Goal: Task Accomplishment & Management: Complete application form

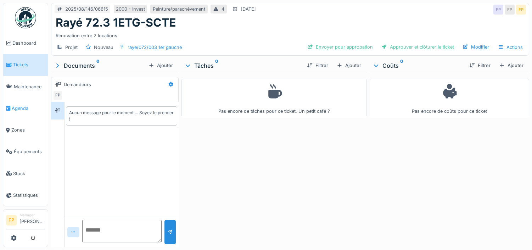
click at [19, 105] on span "Agenda" at bounding box center [28, 108] width 33 height 7
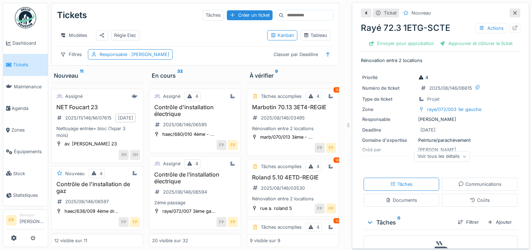
click at [512, 13] on icon at bounding box center [515, 13] width 6 height 5
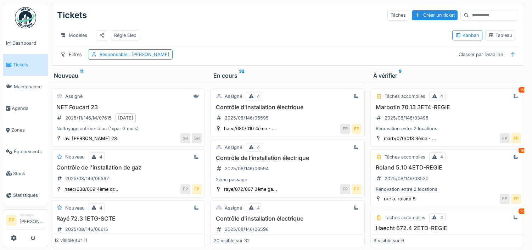
click at [469, 15] on input at bounding box center [493, 15] width 49 height 10
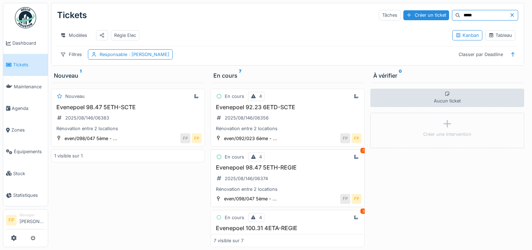
type input "*****"
click at [271, 171] on h3 "Evenepoel 98.47 5ETH-REGIE" at bounding box center [287, 167] width 147 height 7
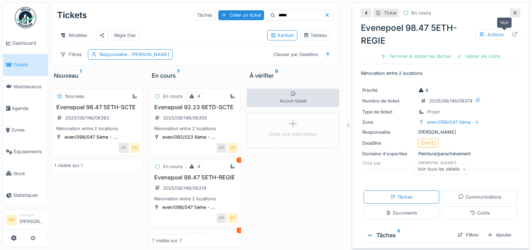
click at [512, 35] on icon at bounding box center [515, 34] width 6 height 5
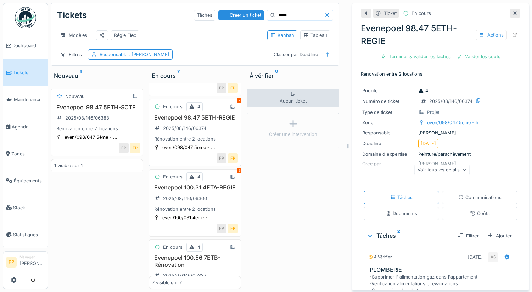
scroll to position [71, 0]
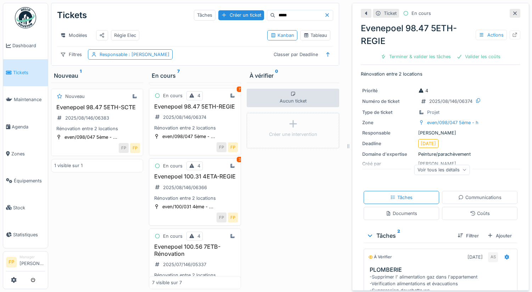
click at [194, 180] on h3 "Evenepoel 100.31 4ETA-REGIE" at bounding box center [195, 176] width 86 height 7
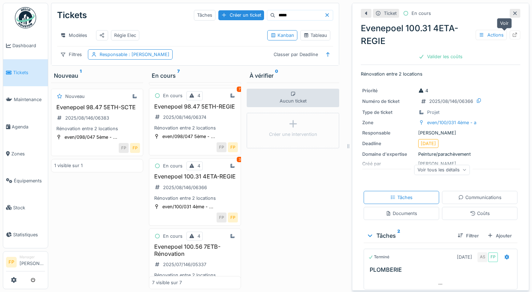
click at [513, 35] on icon at bounding box center [515, 35] width 5 height 5
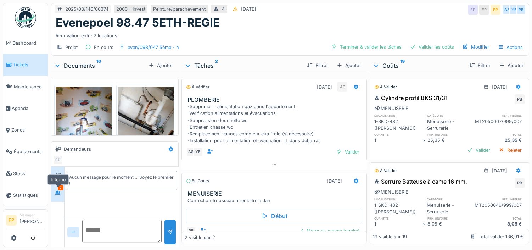
click at [58, 192] on icon at bounding box center [57, 193] width 5 height 4
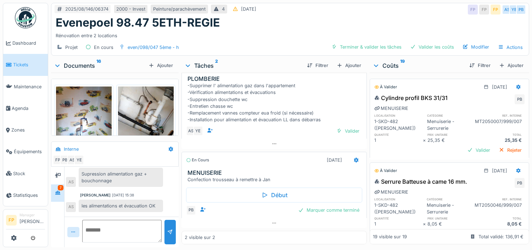
scroll to position [35, 0]
click at [348, 65] on div "Ajouter" at bounding box center [349, 66] width 30 height 10
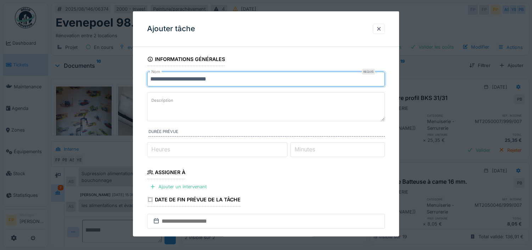
drag, startPoint x: 252, startPoint y: 83, endPoint x: 104, endPoint y: 76, distance: 148.3
click at [104, 76] on div "**********" at bounding box center [290, 125] width 484 height 250
type input "**********"
click at [201, 102] on textarea "Description" at bounding box center [266, 106] width 238 height 29
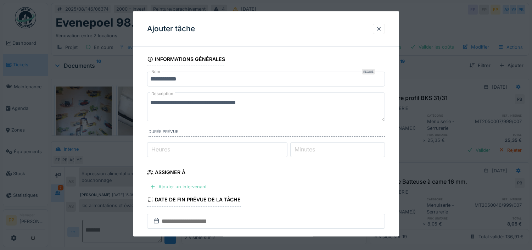
scroll to position [71, 0]
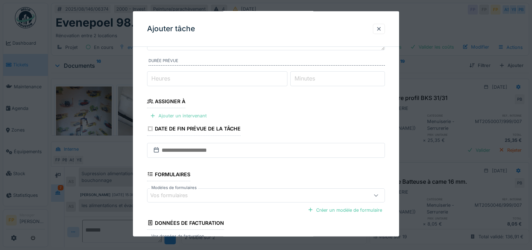
type textarea "**********"
click at [180, 114] on div "Ajouter un intervenant" at bounding box center [178, 116] width 62 height 10
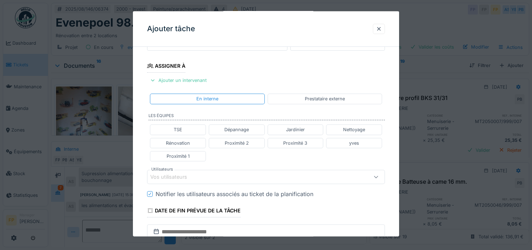
click at [189, 178] on div "Vos utilisateurs" at bounding box center [173, 177] width 47 height 8
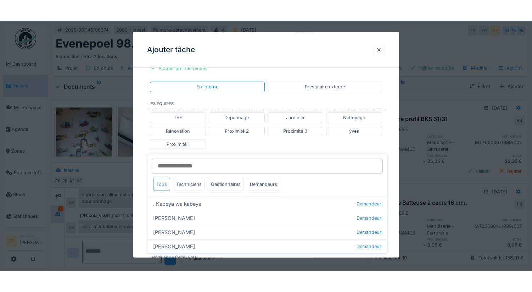
scroll to position [159, 0]
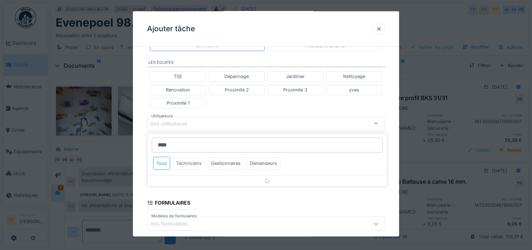
type input "****"
click at [188, 163] on div "Techniciens" at bounding box center [189, 163] width 32 height 13
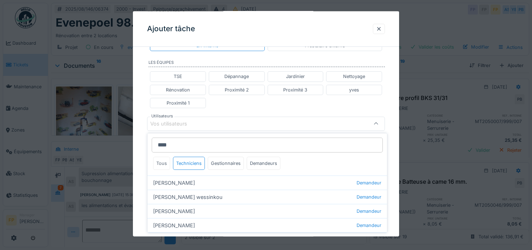
click at [163, 162] on div "Tous" at bounding box center [161, 163] width 17 height 13
click at [186, 163] on div "Techniciens" at bounding box center [189, 163] width 32 height 13
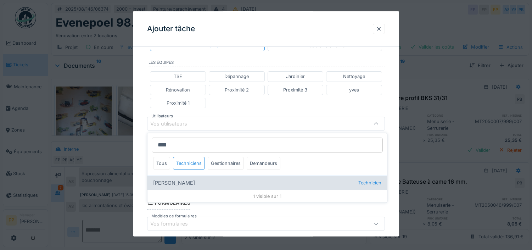
click at [175, 182] on div "[PERSON_NAME] Technicien" at bounding box center [267, 182] width 240 height 14
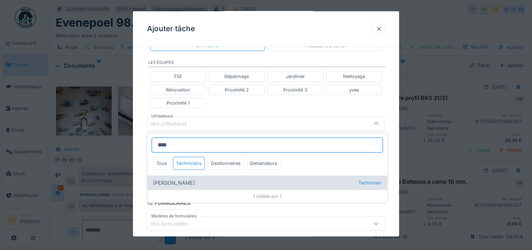
type input "****"
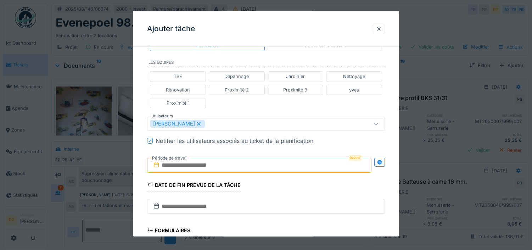
click at [141, 150] on div "**********" at bounding box center [266, 120] width 266 height 454
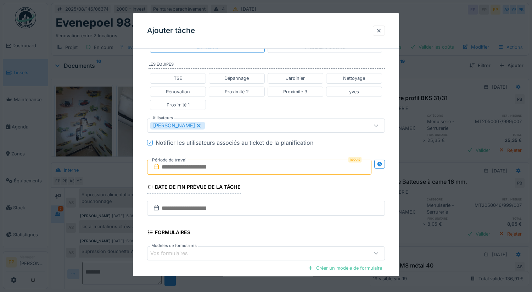
scroll to position [0, 0]
drag, startPoint x: 380, startPoint y: 164, endPoint x: 310, endPoint y: 183, distance: 72.4
click at [379, 164] on div at bounding box center [379, 163] width 11 height 9
click at [187, 169] on input "text" at bounding box center [200, 166] width 107 height 15
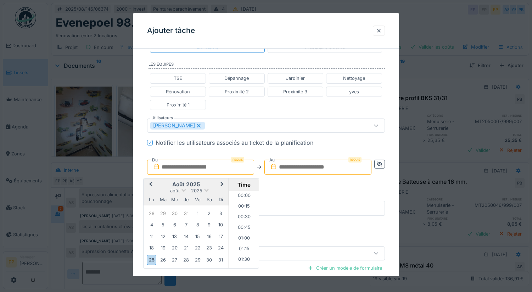
scroll to position [466, 0]
click at [156, 183] on h2 "août 2025" at bounding box center [186, 184] width 85 height 6
click at [199, 250] on div "29" at bounding box center [198, 260] width 10 height 10
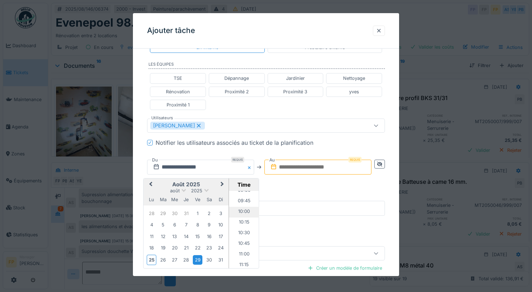
click at [242, 211] on li "10:00" at bounding box center [244, 212] width 30 height 11
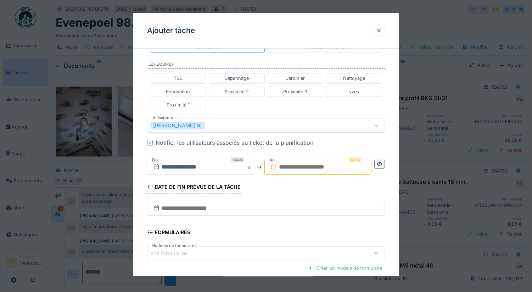
click at [304, 166] on input "text" at bounding box center [317, 166] width 107 height 15
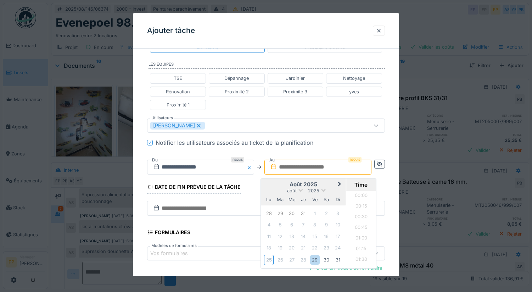
scroll to position [466, 0]
click at [271, 183] on h2 "août 2025" at bounding box center [303, 184] width 85 height 6
click at [316, 250] on div "29" at bounding box center [315, 260] width 10 height 10
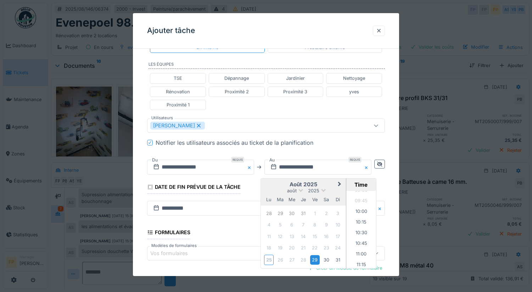
scroll to position [404, 0]
click at [358, 250] on li "11:00" at bounding box center [361, 260] width 30 height 11
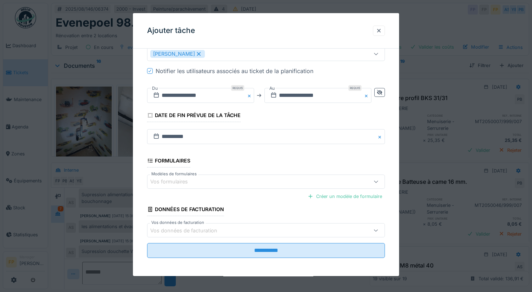
scroll to position [233, 0]
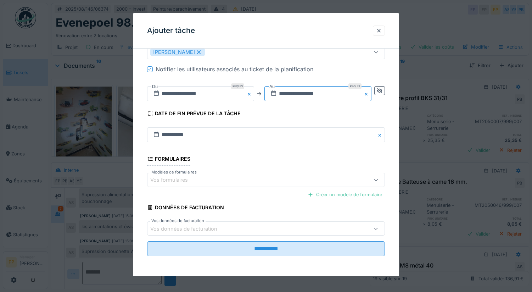
click at [332, 92] on input "**********" at bounding box center [317, 93] width 107 height 15
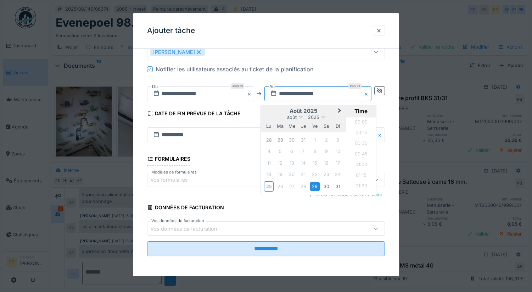
scroll to position [435, 0]
click at [366, 134] on li "10:30" at bounding box center [361, 134] width 30 height 11
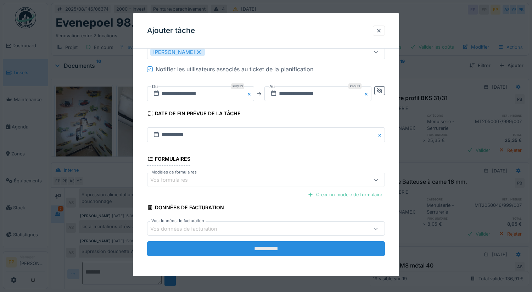
click at [266, 248] on input "**********" at bounding box center [266, 248] width 238 height 15
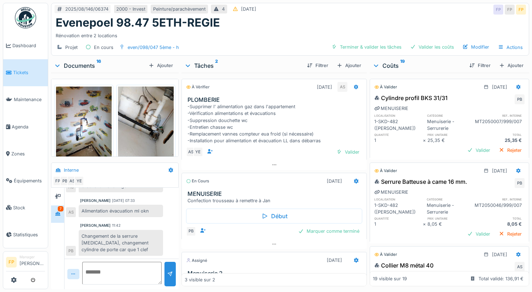
scroll to position [172, 0]
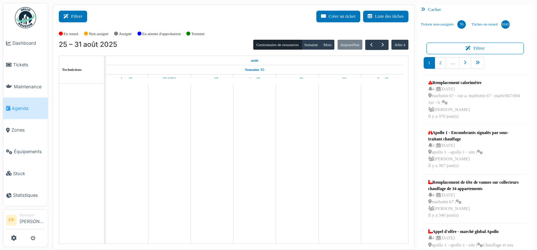
click at [79, 14] on button "Filtrer" at bounding box center [73, 17] width 28 height 12
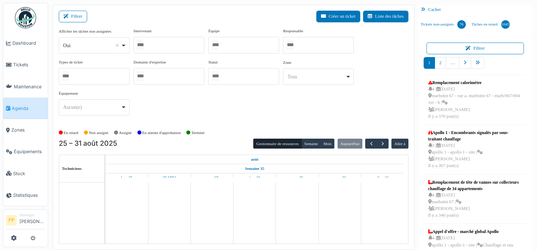
click at [103, 40] on div "Oui Remove item" at bounding box center [94, 45] width 65 height 10
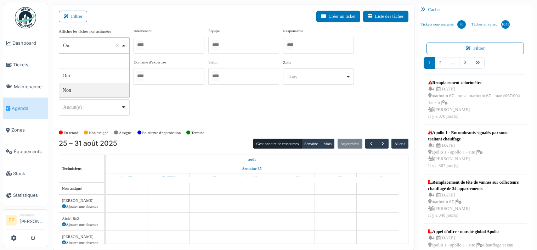
select select "**"
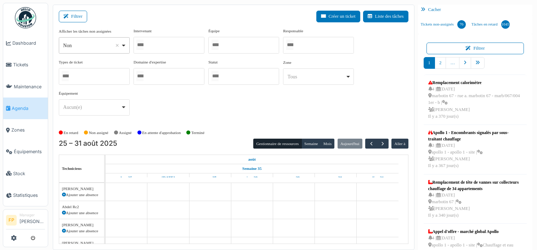
click at [158, 46] on div at bounding box center [169, 45] width 71 height 17
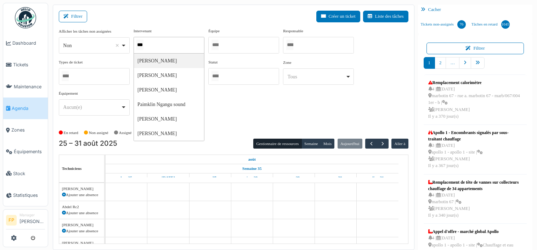
type input "****"
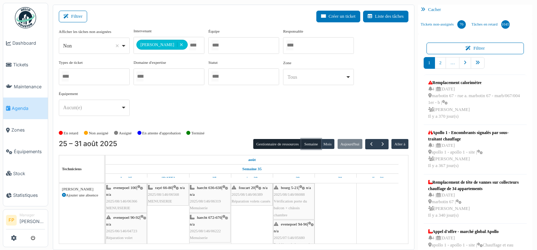
click at [305, 143] on button "Semaine" at bounding box center [311, 144] width 19 height 10
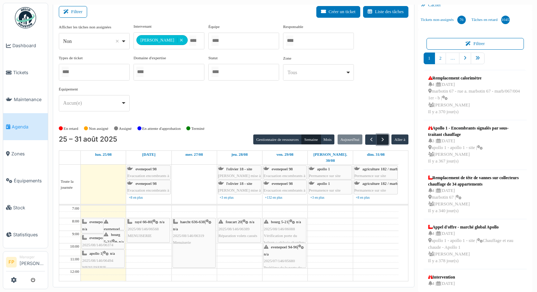
click at [381, 138] on span "button" at bounding box center [383, 139] width 6 height 6
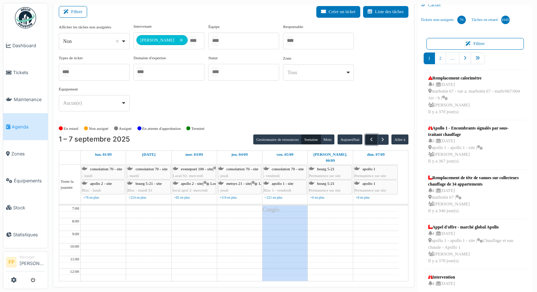
click at [369, 139] on span "button" at bounding box center [372, 139] width 6 height 6
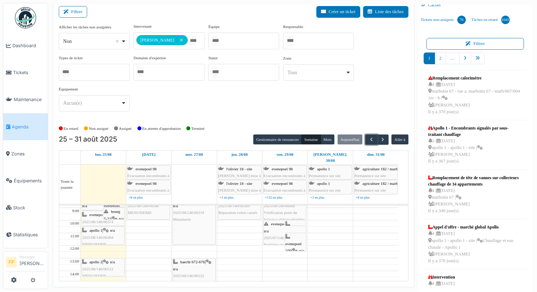
scroll to position [35, 0]
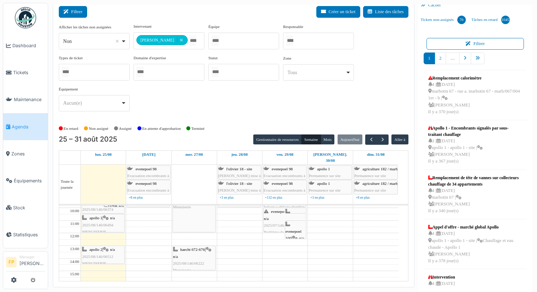
click at [78, 11] on button "Filtrer" at bounding box center [73, 12] width 28 height 12
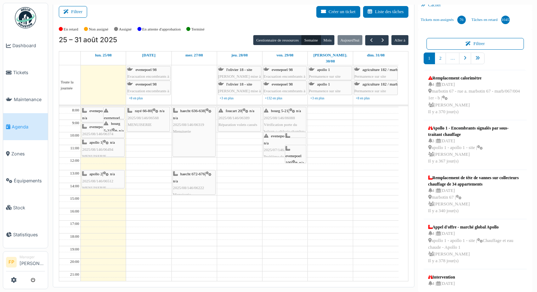
scroll to position [0, 0]
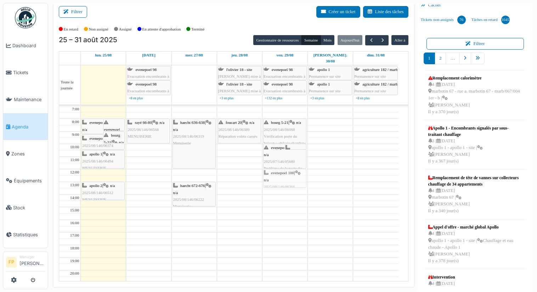
drag, startPoint x: 292, startPoint y: 159, endPoint x: 289, endPoint y: 173, distance: 14.2
click at [289, 173] on div "evenepoel 94-96 | n/a 2025/07/146/05680 Problème de la porte du balcon de la cu…" at bounding box center [285, 213] width 45 height 214
drag, startPoint x: 295, startPoint y: 139, endPoint x: 291, endPoint y: 184, distance: 46.0
click at [291, 184] on div "evenepoel 94-96 | n/a 2025/07/146/05680 Problème de la porte du balcon de la cu…" at bounding box center [285, 213] width 45 height 214
click at [289, 150] on div "evenepoel 94-96 | n/a 2025/07/146/05680 Problème de la porte du balcon de la cu…" at bounding box center [285, 161] width 42 height 34
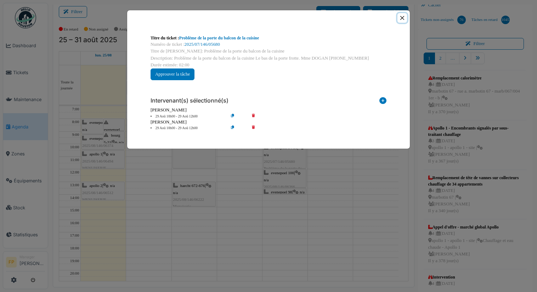
drag, startPoint x: 404, startPoint y: 18, endPoint x: 397, endPoint y: 49, distance: 31.3
click at [403, 18] on button "Close" at bounding box center [403, 18] width 10 height 10
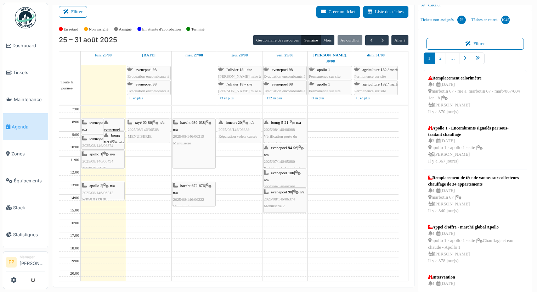
drag, startPoint x: 296, startPoint y: 189, endPoint x: 297, endPoint y: 210, distance: 21.3
click at [297, 210] on div "7:00 8:00 9:00 10:00 11:00 12:00 13:00 14:00 15:00 16:00 17:00 18:00 19:00 20:0…" at bounding box center [229, 213] width 340 height 214
click at [336, 207] on td at bounding box center [240, 210] width 318 height 6
click at [285, 245] on td at bounding box center [240, 248] width 318 height 6
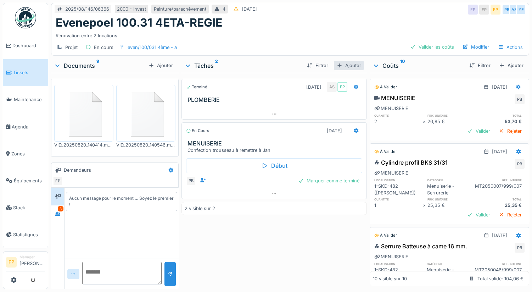
click at [349, 65] on div "Ajouter" at bounding box center [349, 66] width 30 height 10
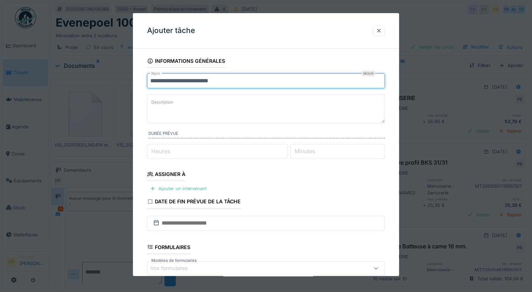
drag, startPoint x: 241, startPoint y: 79, endPoint x: 121, endPoint y: 75, distance: 119.9
click at [121, 75] on div "**********" at bounding box center [290, 146] width 484 height 292
type input "**********"
click at [173, 106] on div "Description" at bounding box center [266, 109] width 238 height 31
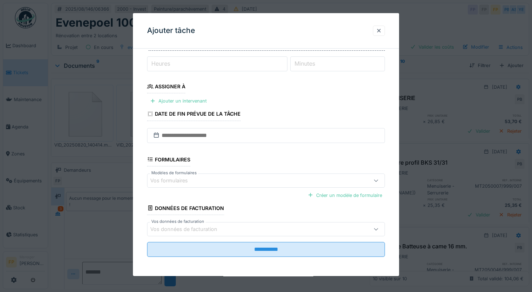
scroll to position [88, 0]
type textarea "**********"
click at [190, 96] on div "Ajouter un intervenant" at bounding box center [178, 100] width 62 height 10
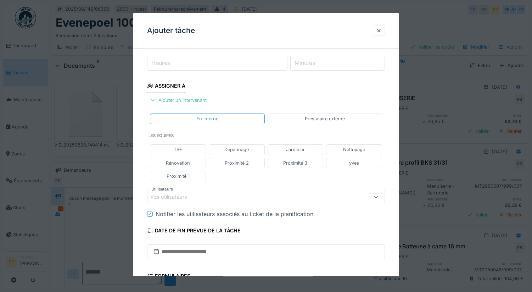
click at [190, 196] on div "Vos utilisateurs" at bounding box center [173, 197] width 47 height 8
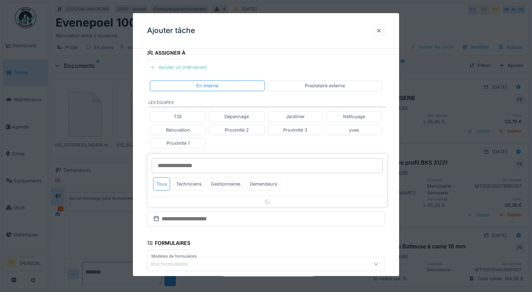
scroll to position [141, 0]
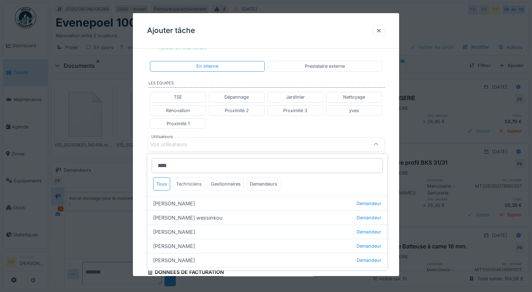
type input "****"
click at [183, 181] on div "Techniciens" at bounding box center [189, 183] width 32 height 13
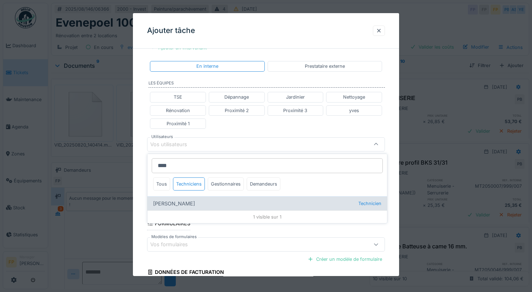
click at [176, 201] on div "[PERSON_NAME] Technicien" at bounding box center [267, 203] width 240 height 14
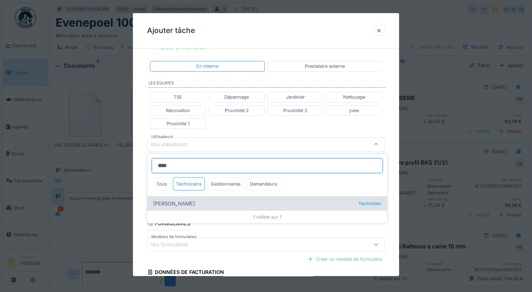
type input "****"
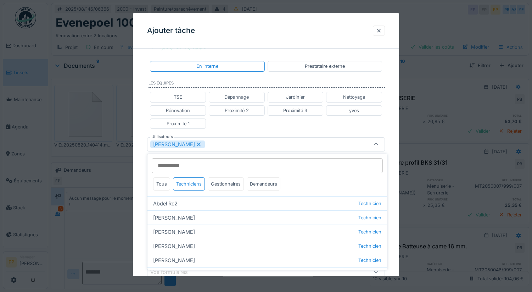
click at [140, 189] on div "**********" at bounding box center [266, 141] width 266 height 454
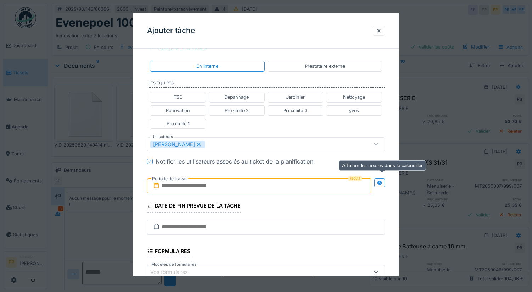
click at [380, 183] on icon at bounding box center [380, 182] width 6 height 5
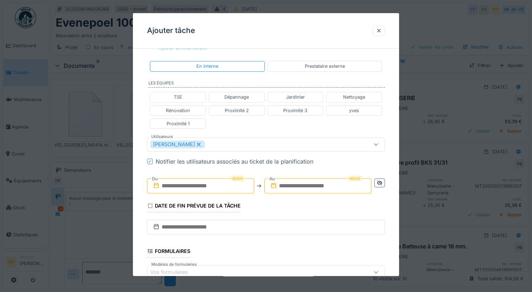
click at [196, 191] on input "text" at bounding box center [200, 185] width 107 height 15
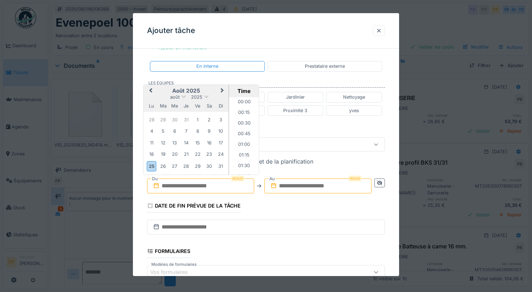
scroll to position [477, 0]
click at [199, 165] on div "29" at bounding box center [198, 166] width 10 height 10
click at [246, 106] on li "11:00" at bounding box center [244, 107] width 30 height 11
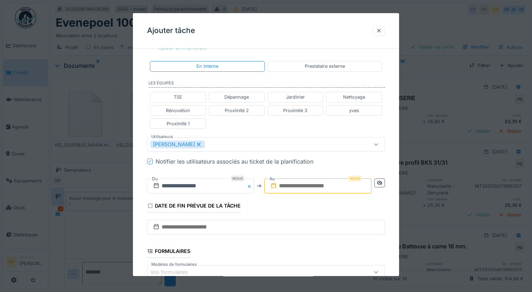
click at [321, 183] on input "text" at bounding box center [317, 185] width 107 height 15
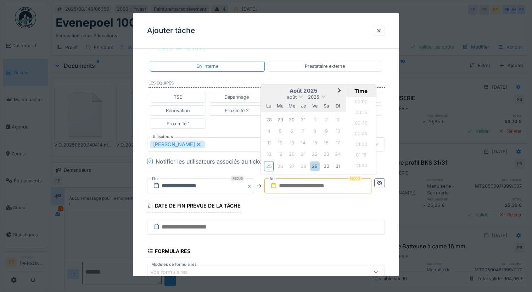
scroll to position [477, 0]
click at [315, 165] on div "29" at bounding box center [315, 166] width 10 height 10
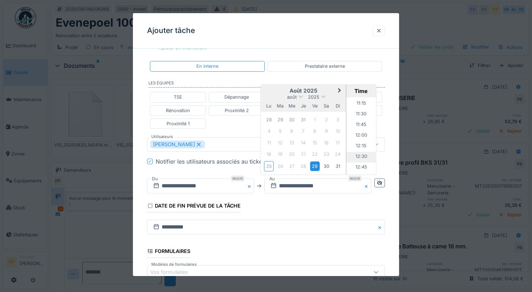
click at [364, 156] on li "12:30" at bounding box center [361, 157] width 30 height 11
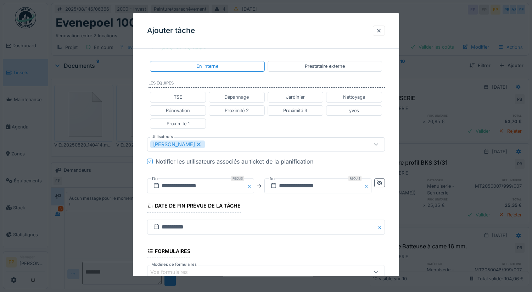
click at [149, 161] on icon at bounding box center [150, 161] width 4 height 4
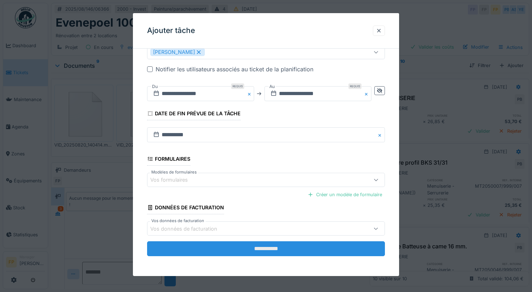
click at [262, 248] on input "**********" at bounding box center [266, 248] width 238 height 15
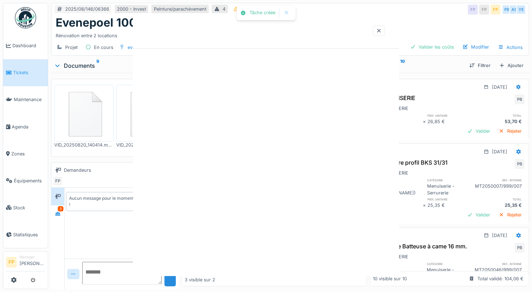
scroll to position [0, 0]
